Goal: Information Seeking & Learning: Learn about a topic

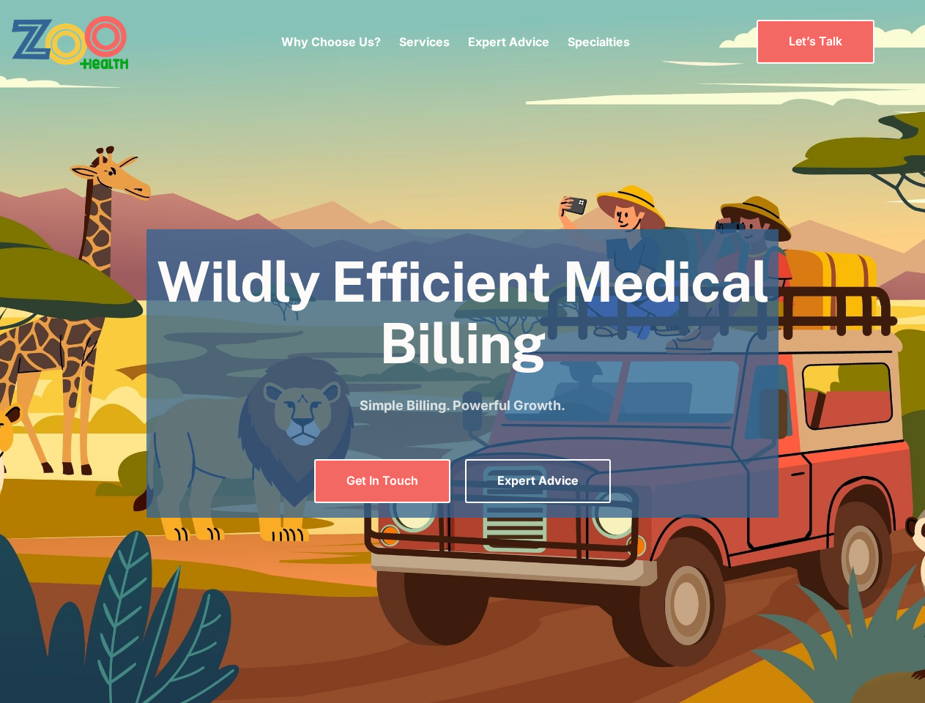
click at [455, 42] on div "Why Choose Us? Services Chronic Care Management Contract Optimization Denial An…" at bounding box center [455, 42] width 349 height 62
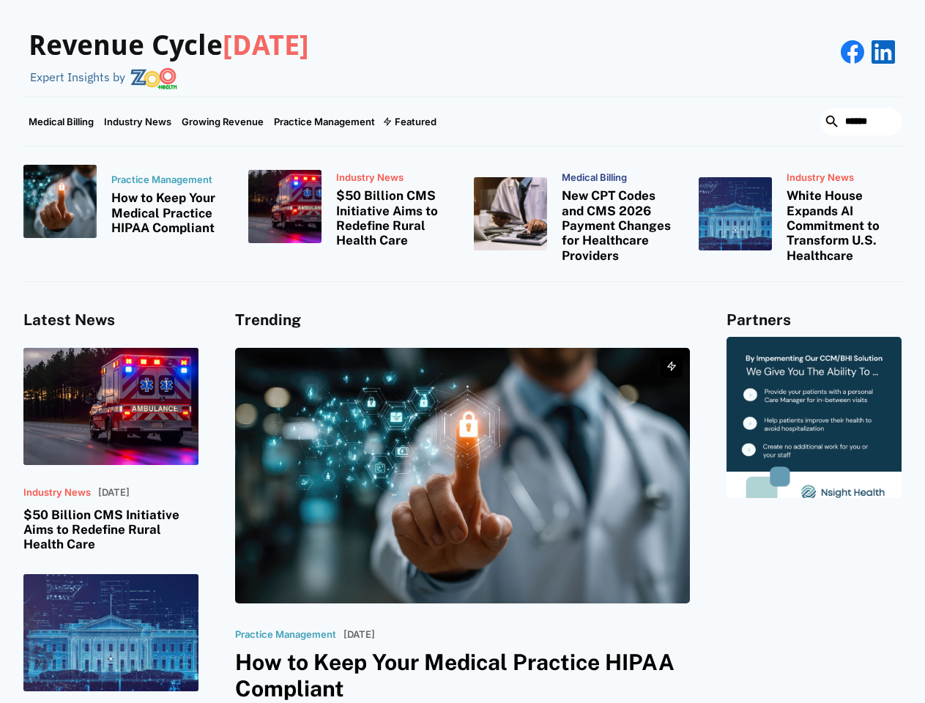
click at [409, 122] on div "Featured" at bounding box center [416, 122] width 42 height 12
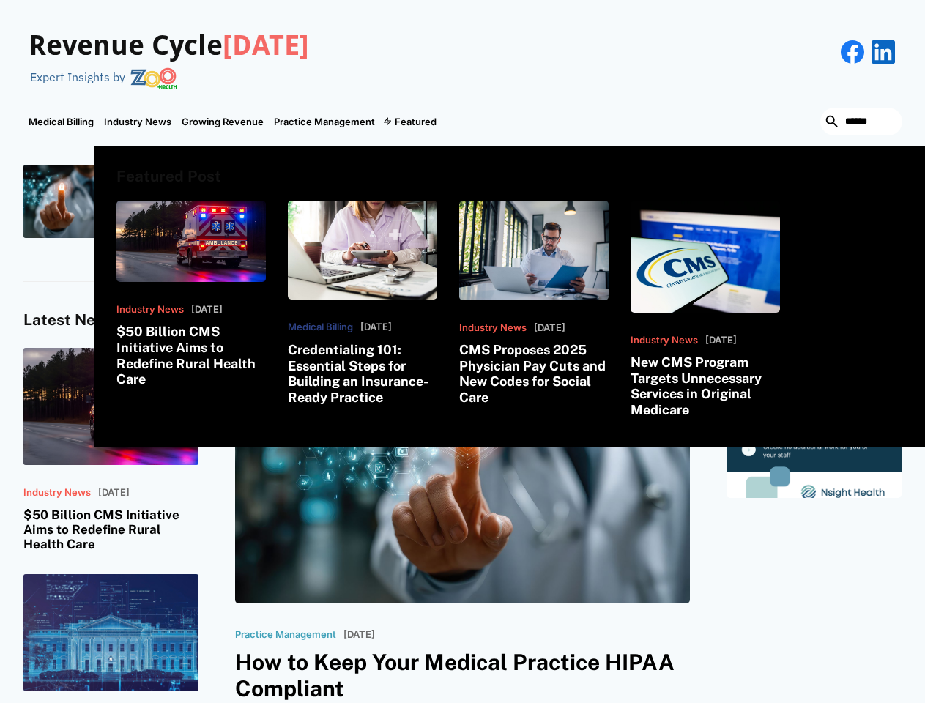
click at [757, 703] on html "Revenue Cycle [DATE] Expert Insights by Medical Billing Industry News Growing R…" at bounding box center [462, 351] width 925 height 703
